Goal: Use online tool/utility: Utilize a website feature to perform a specific function

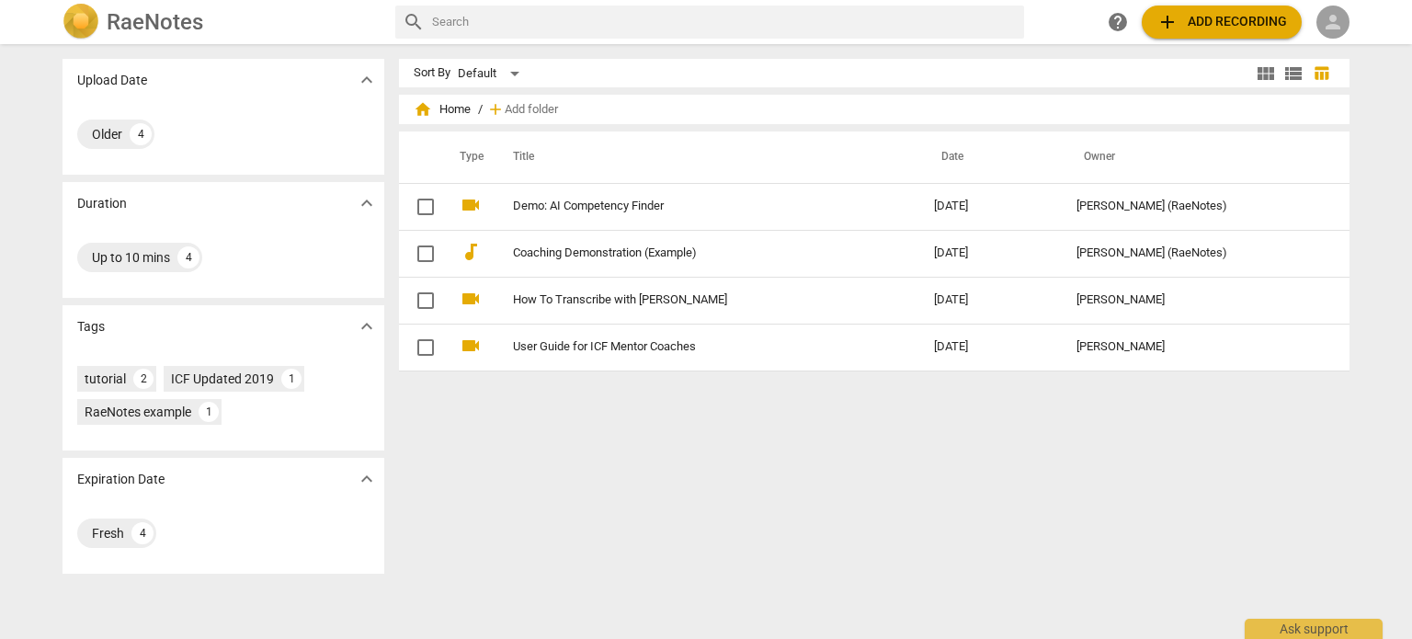
click at [1328, 14] on span "person" at bounding box center [1333, 22] width 22 height 22
click at [1343, 42] on li "Login" at bounding box center [1349, 44] width 66 height 44
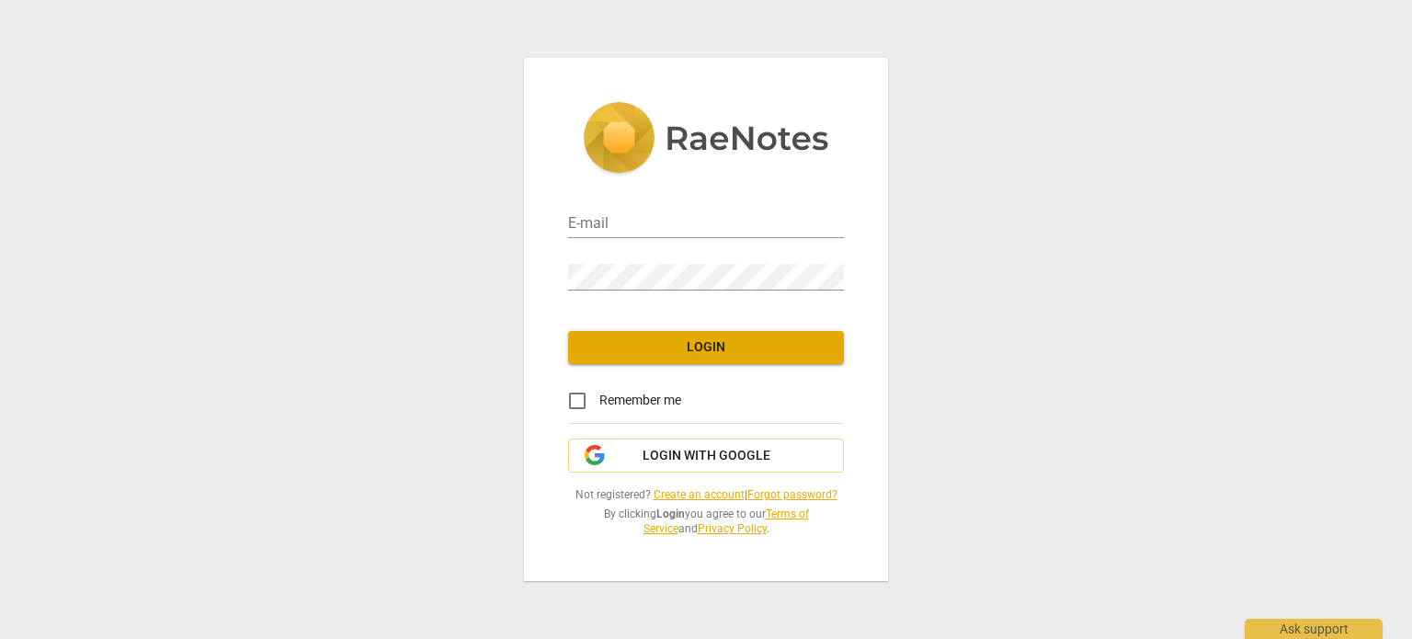
type input "roxanne@recoveryresiliency.com"
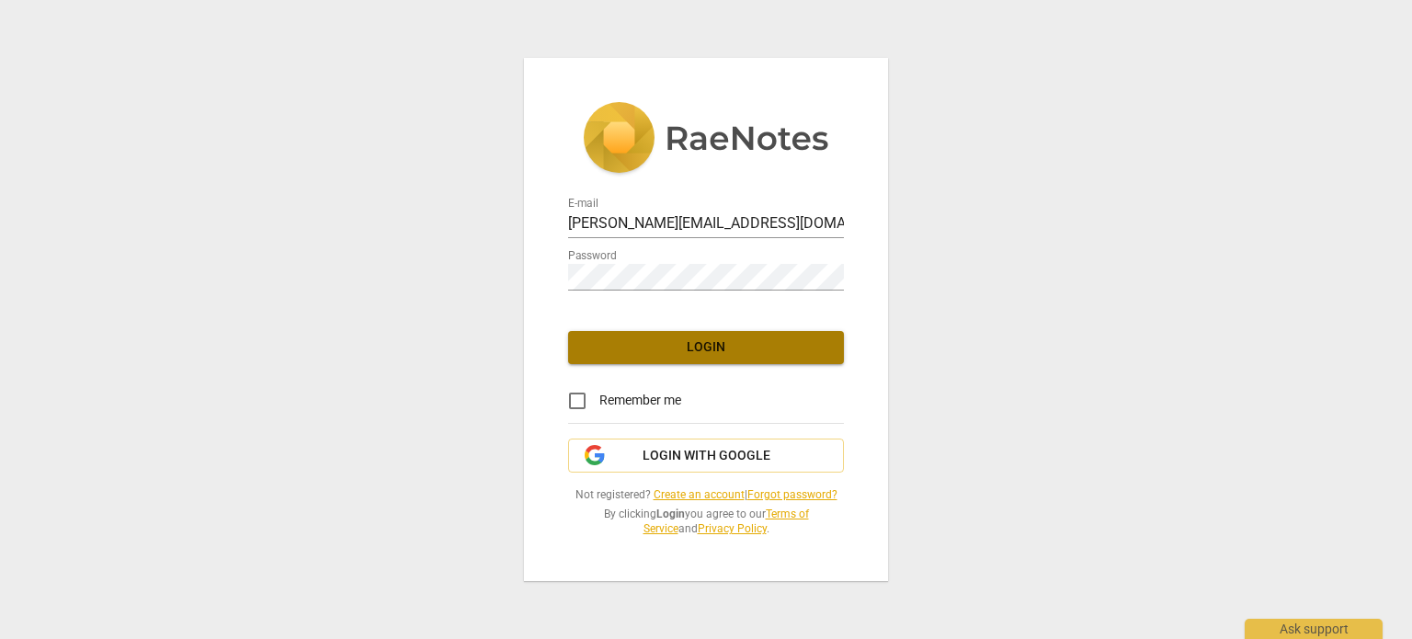
click at [717, 343] on span "Login" at bounding box center [706, 347] width 246 height 18
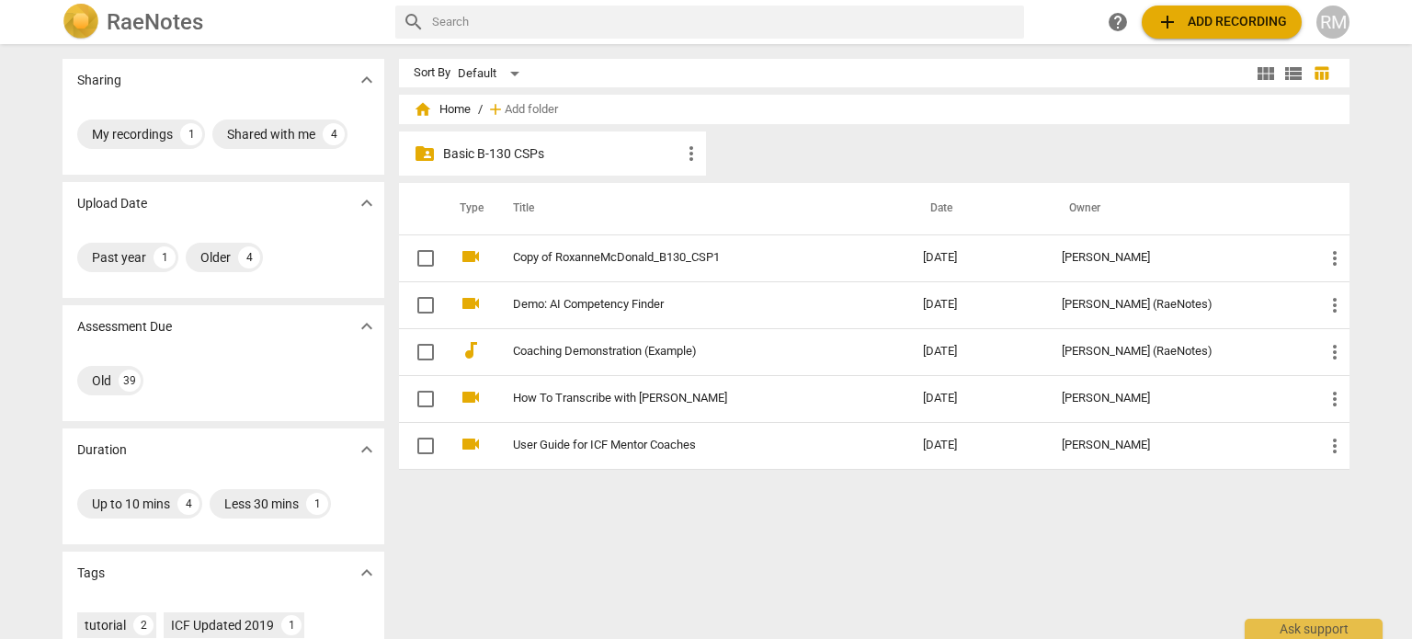
click at [1172, 19] on span "add" at bounding box center [1167, 22] width 22 height 22
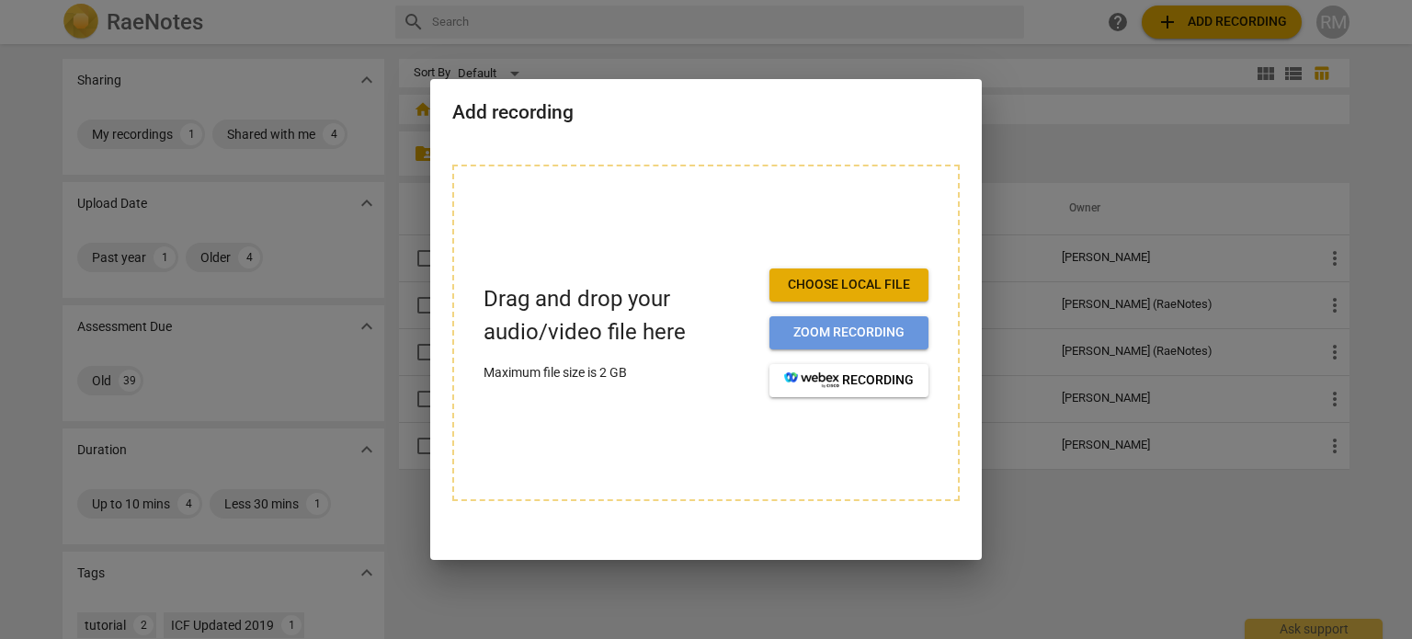
click at [793, 325] on span "Zoom recording" at bounding box center [849, 333] width 130 height 18
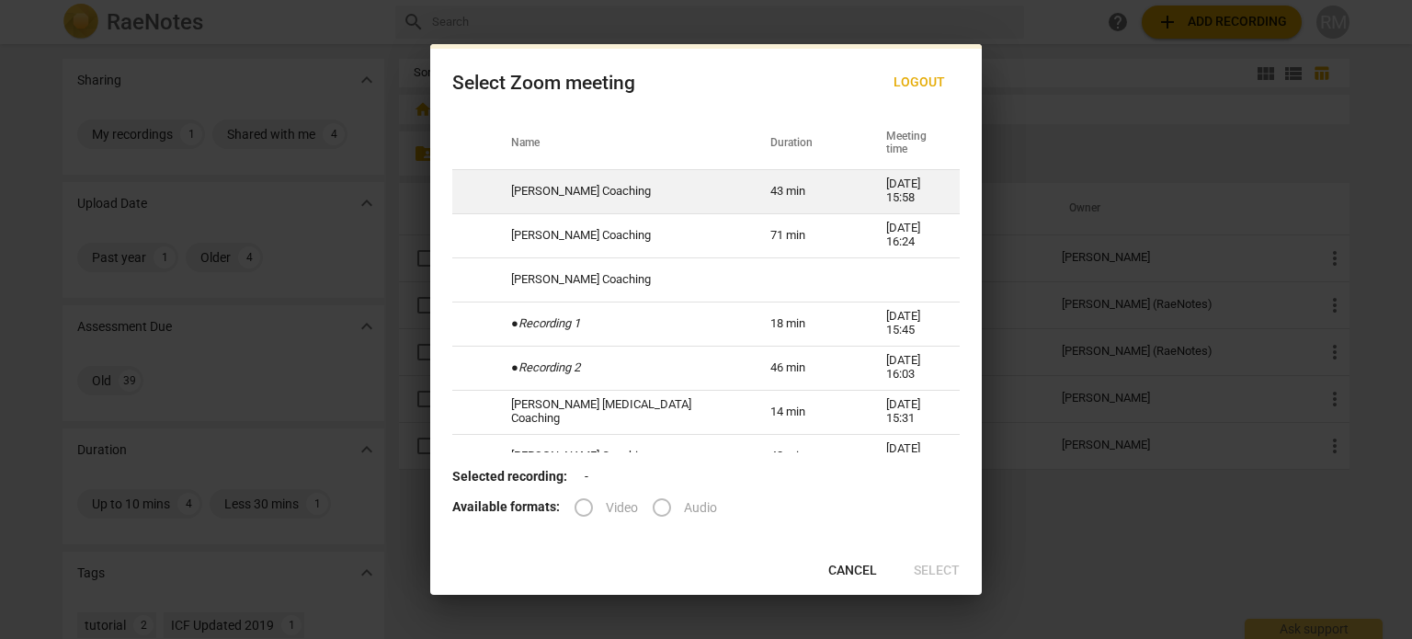
click at [585, 190] on td "[PERSON_NAME] Coaching" at bounding box center [618, 191] width 259 height 44
radio input "true"
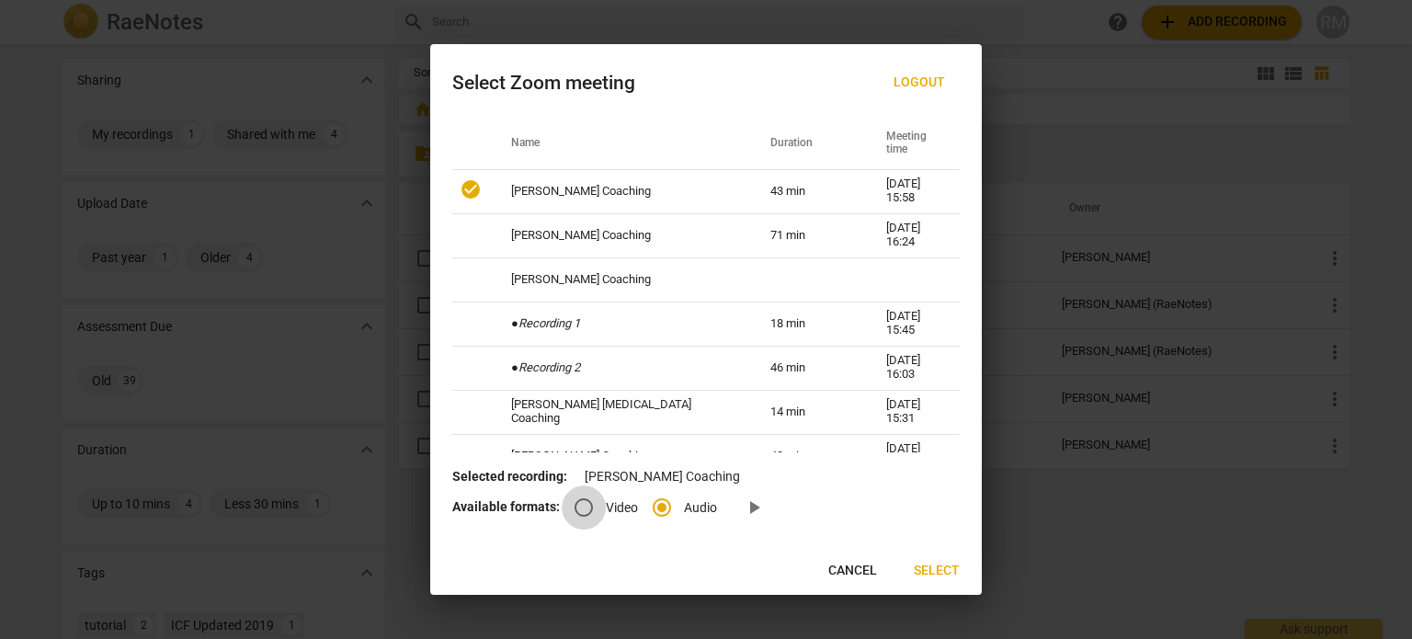
click at [587, 509] on input "Video" at bounding box center [584, 507] width 44 height 44
radio input "true"
click at [754, 506] on span "play_arrow" at bounding box center [754, 507] width 22 height 22
click at [935, 568] on span "Select" at bounding box center [937, 571] width 46 height 18
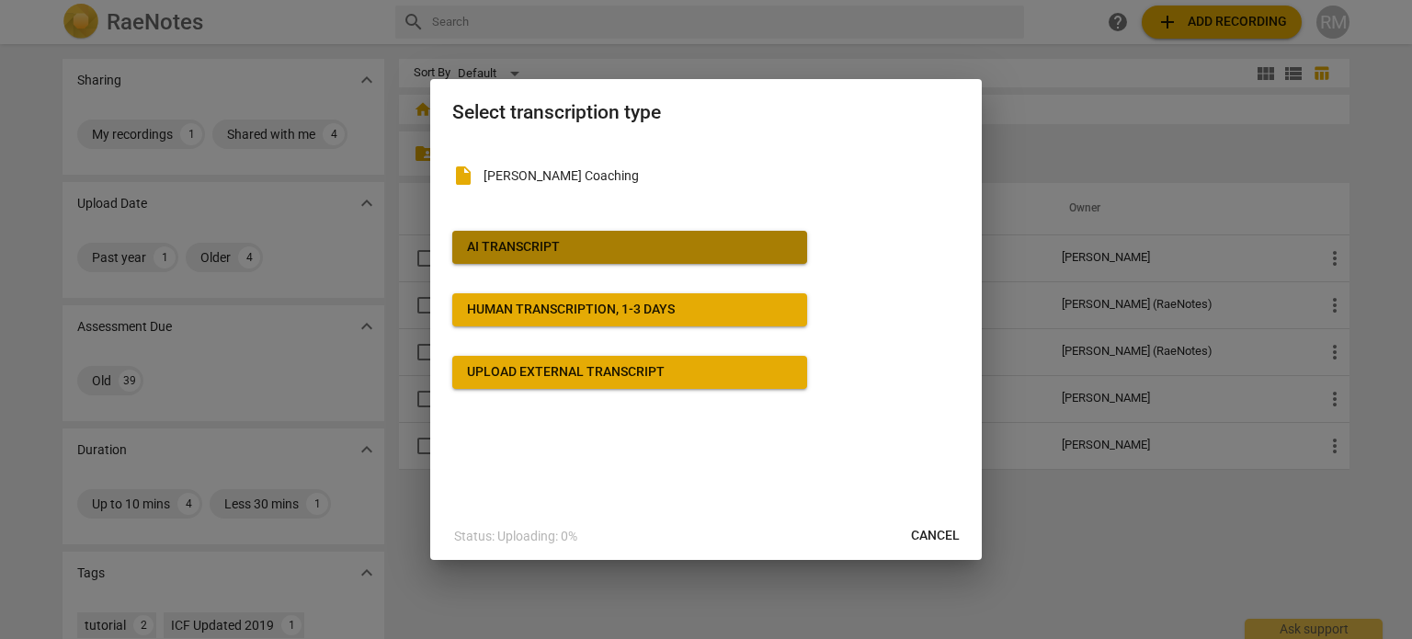
click at [541, 250] on div "AI Transcript" at bounding box center [513, 247] width 93 height 18
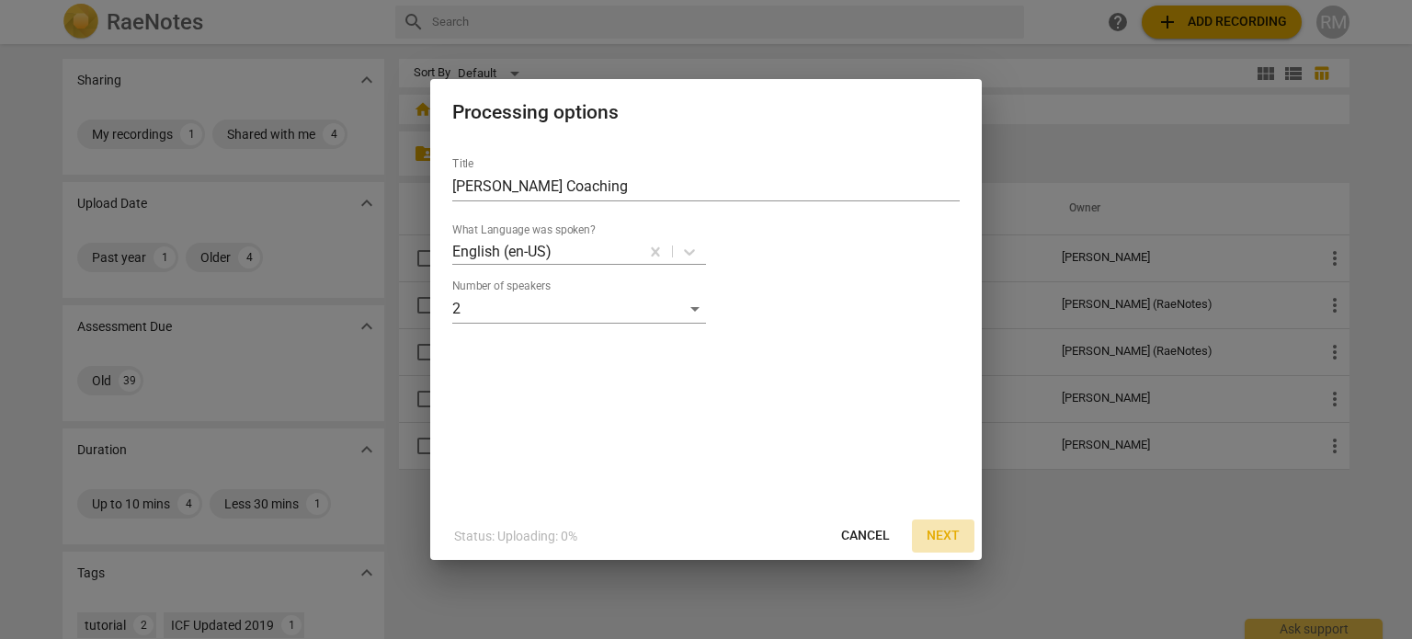
click at [946, 536] on span "Next" at bounding box center [942, 536] width 33 height 18
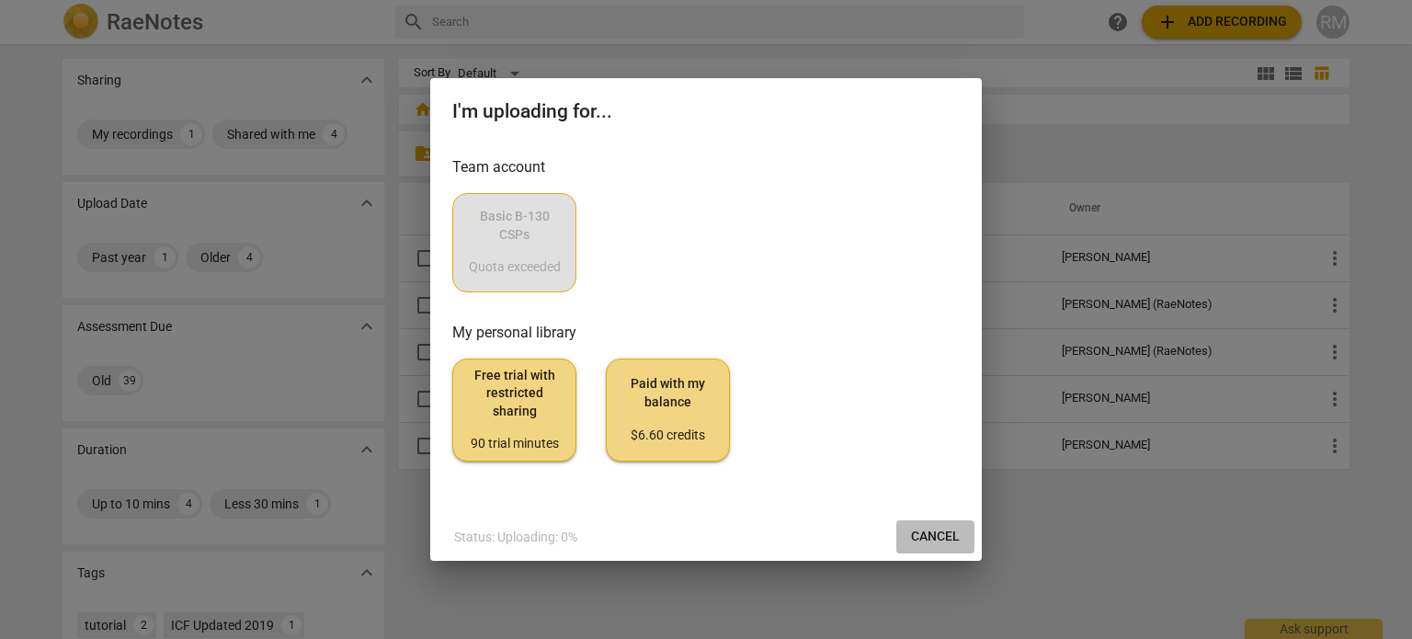
click at [926, 538] on span "Cancel" at bounding box center [935, 537] width 49 height 18
click at [934, 528] on span "Cancel" at bounding box center [935, 537] width 49 height 18
click at [926, 538] on span "Cancel" at bounding box center [935, 537] width 49 height 18
